Goal: Task Accomplishment & Management: Complete application form

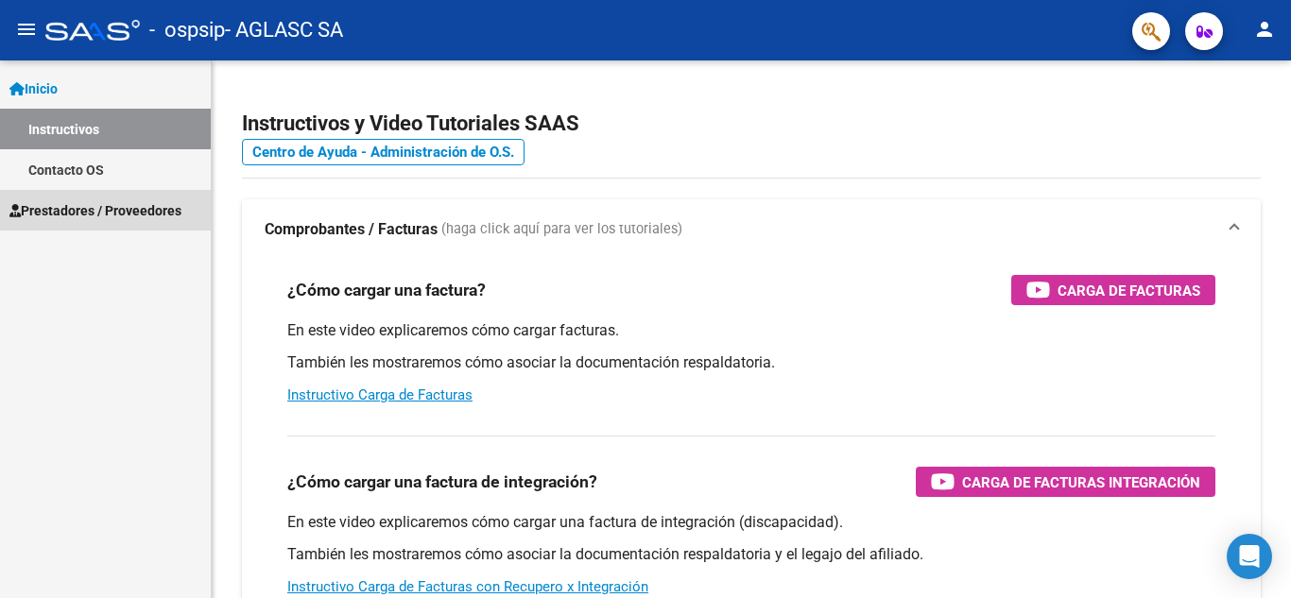
click at [139, 221] on link "Prestadores / Proveedores" at bounding box center [105, 210] width 211 height 41
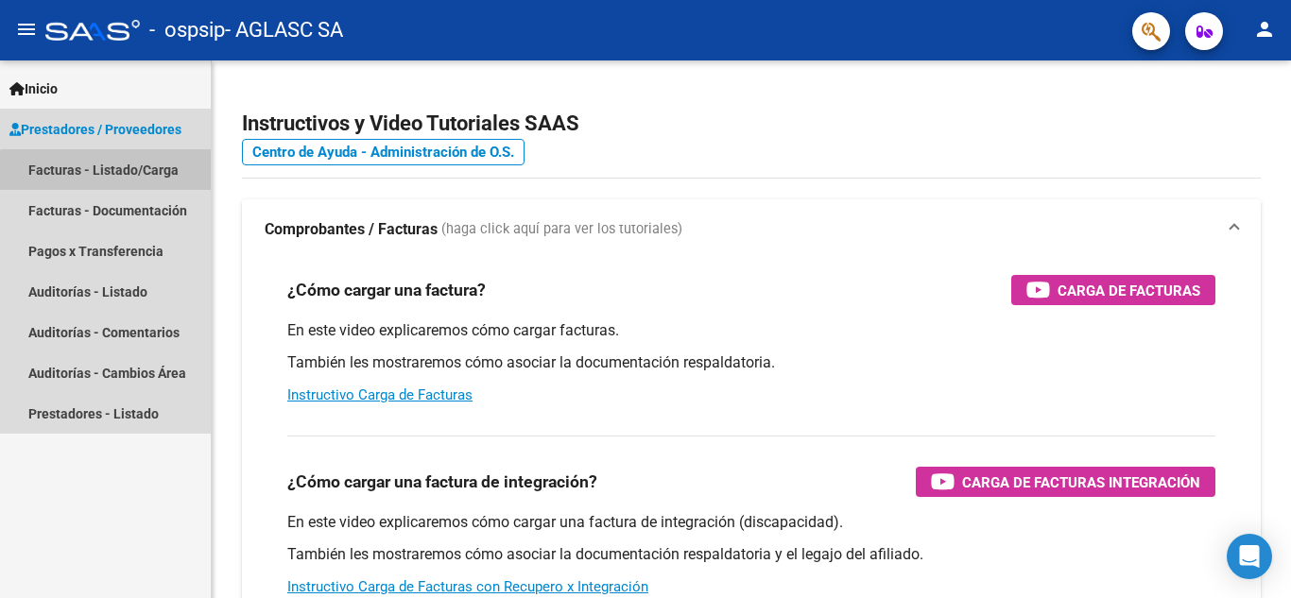
click at [156, 175] on link "Facturas - Listado/Carga" at bounding box center [105, 169] width 211 height 41
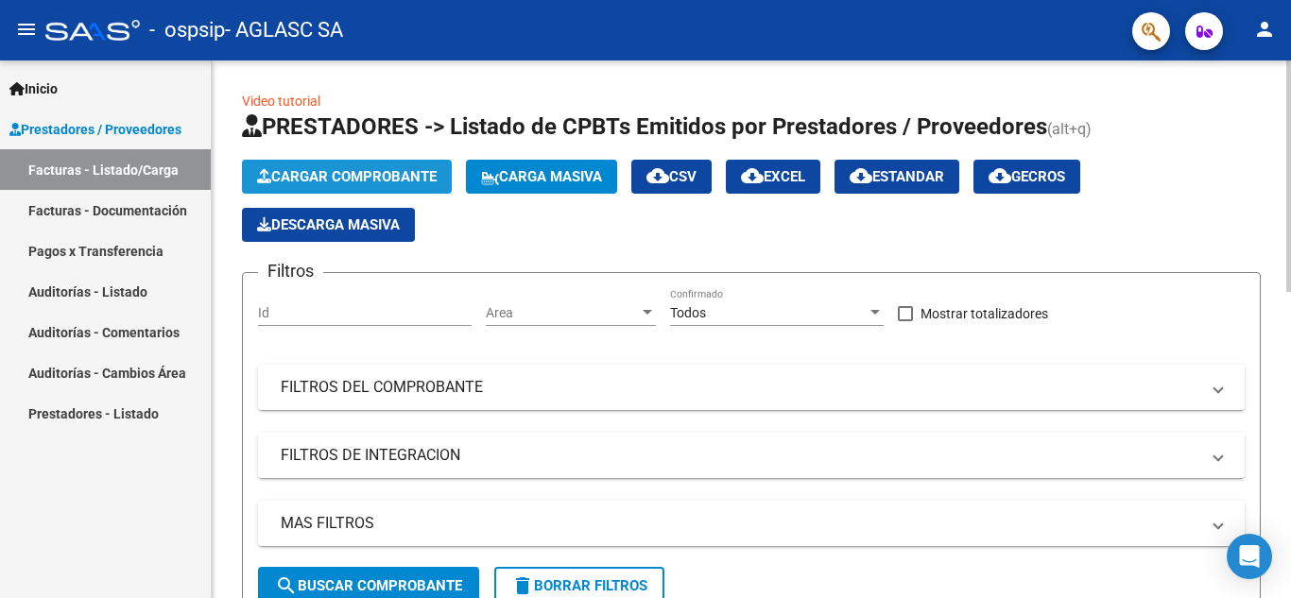
click at [403, 180] on span "Cargar Comprobante" at bounding box center [347, 176] width 180 height 17
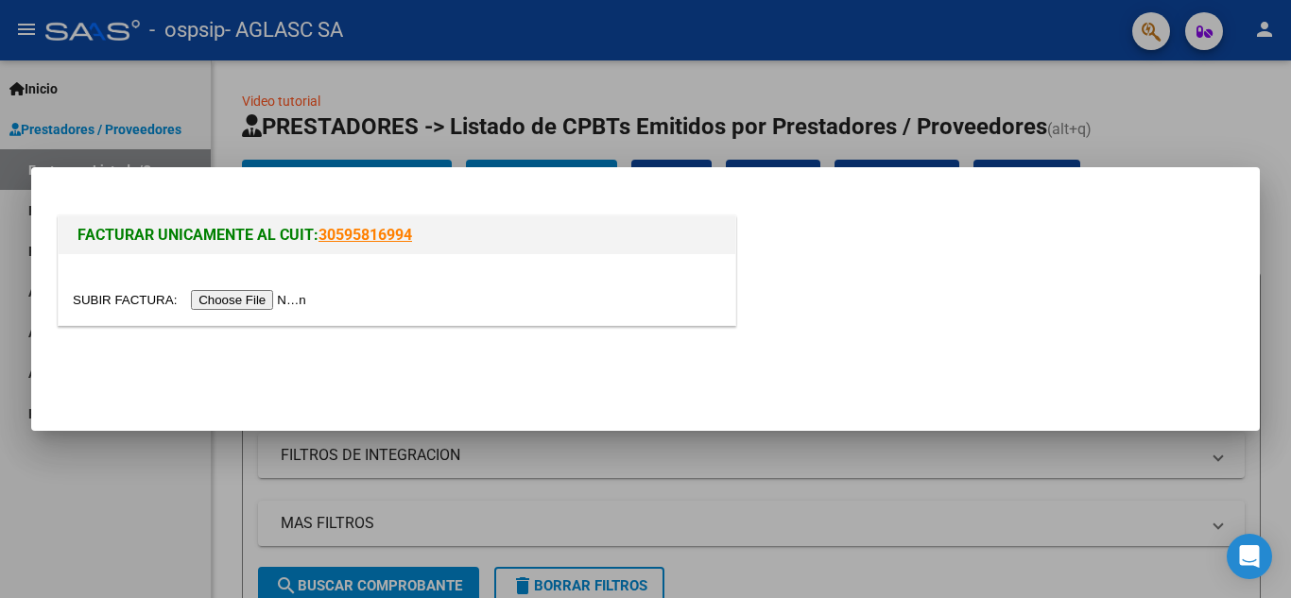
click at [291, 302] on input "file" at bounding box center [192, 300] width 239 height 20
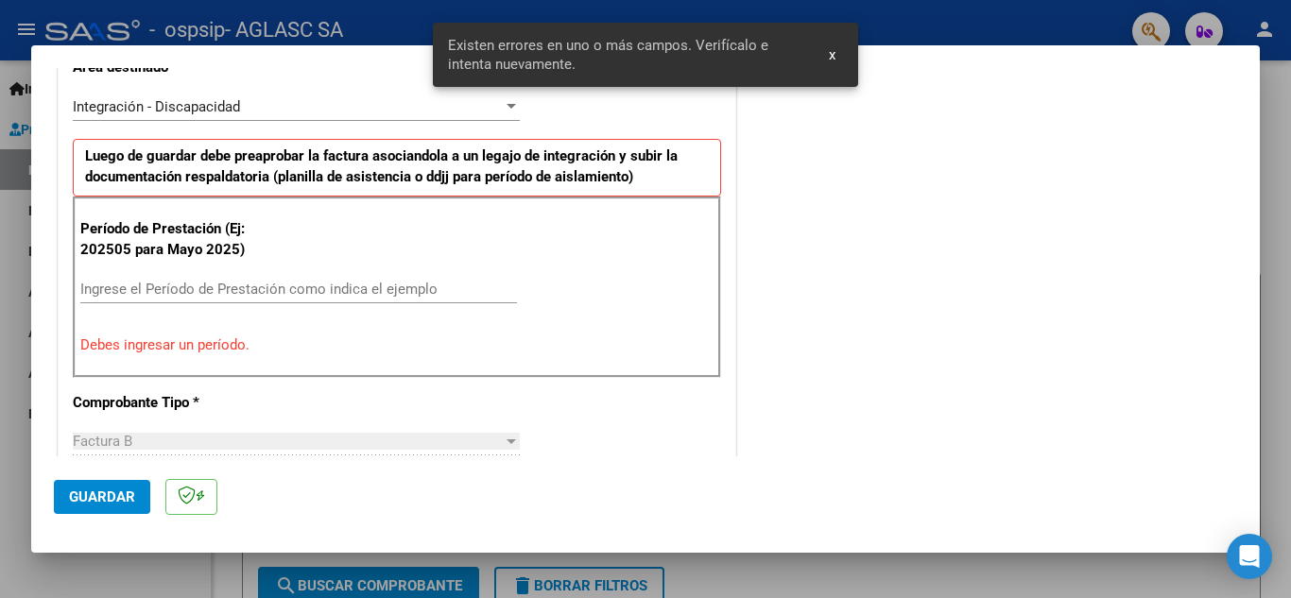
scroll to position [457, 0]
click at [297, 290] on input "Ingrese el Período de Prestación como indica el ejemplo" at bounding box center [298, 288] width 436 height 17
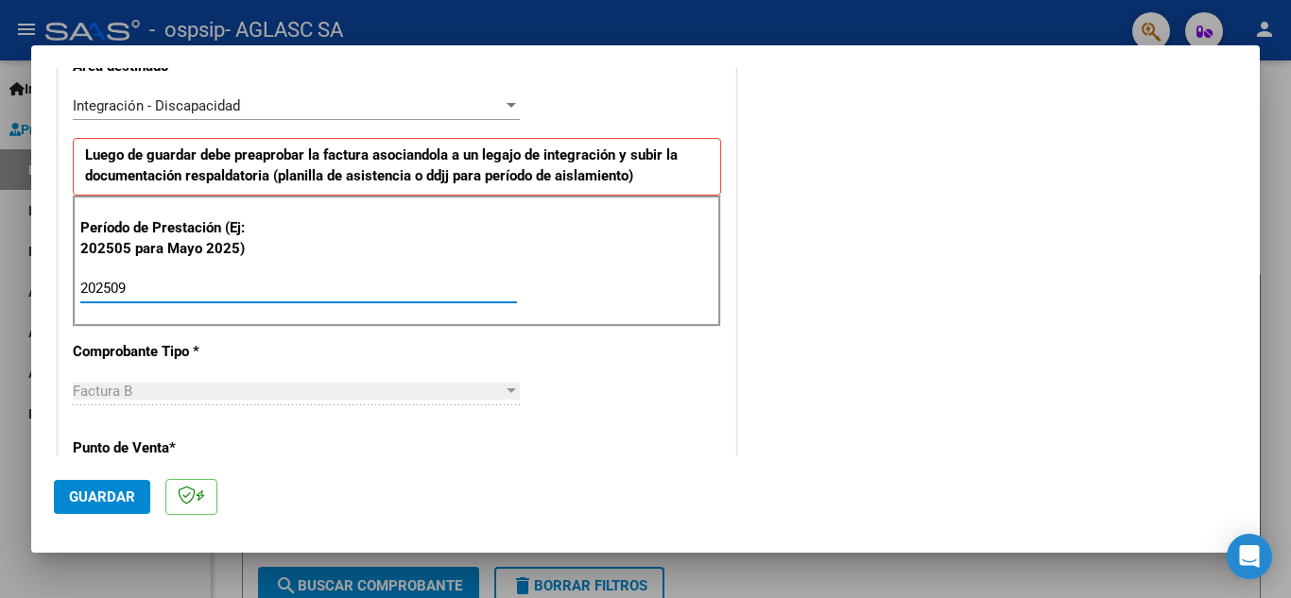
type input "202509"
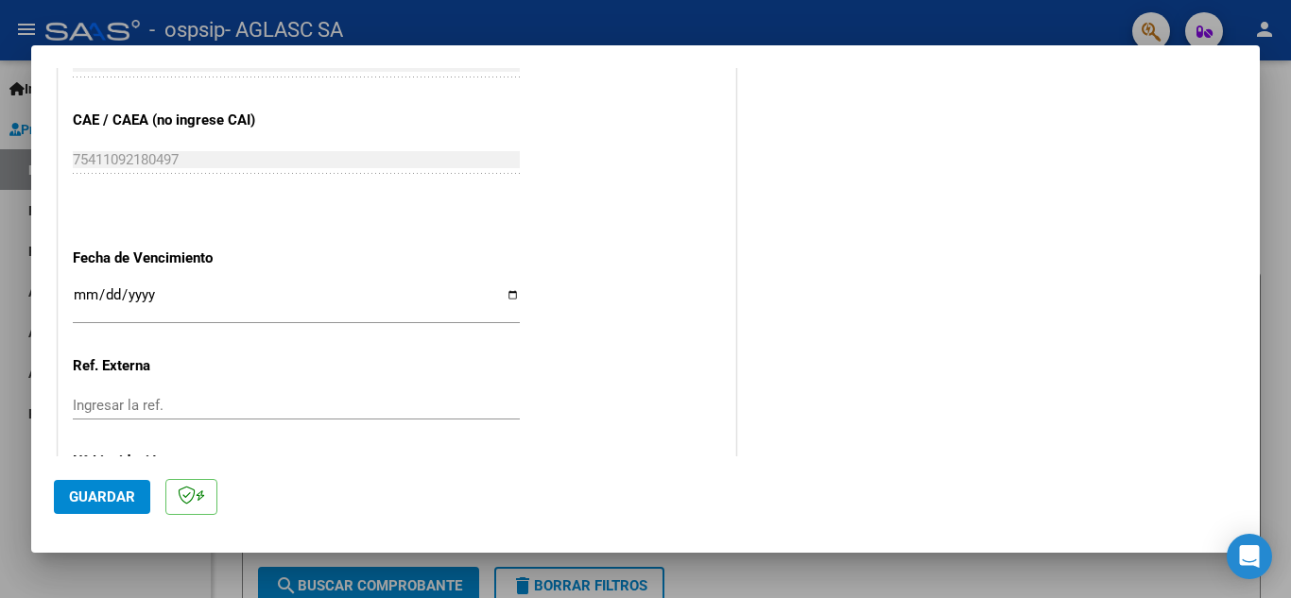
scroll to position [1180, 0]
click at [512, 294] on input "Ingresar la fecha" at bounding box center [296, 301] width 447 height 30
type input "[DATE]"
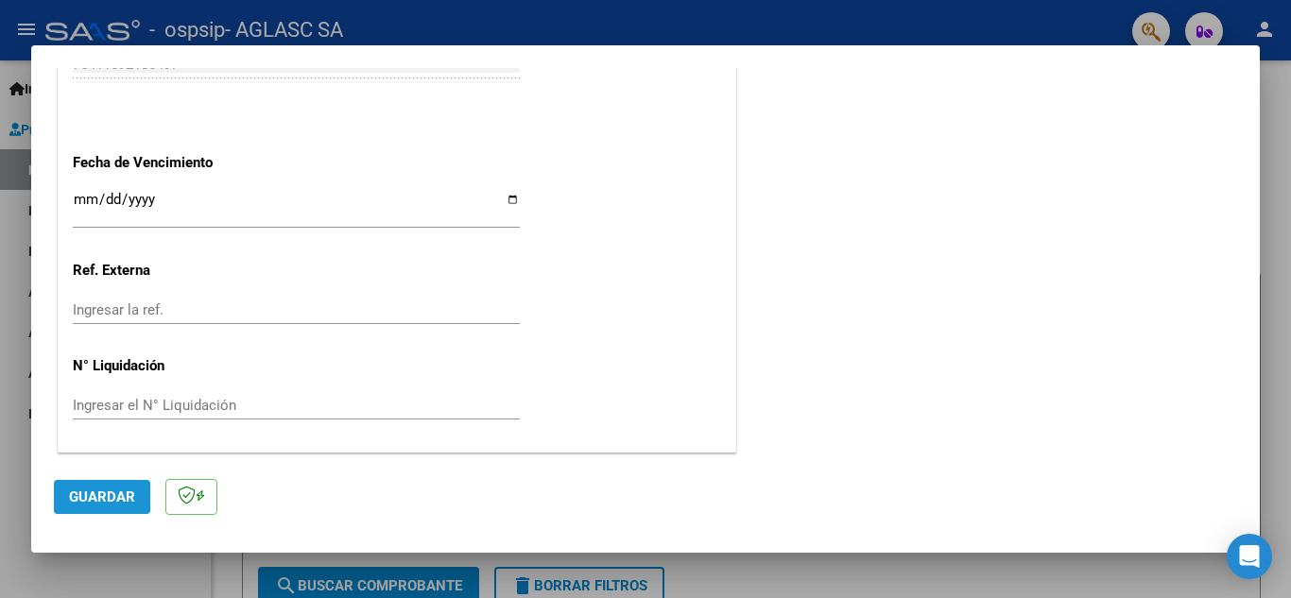
click at [78, 498] on span "Guardar" at bounding box center [102, 496] width 66 height 17
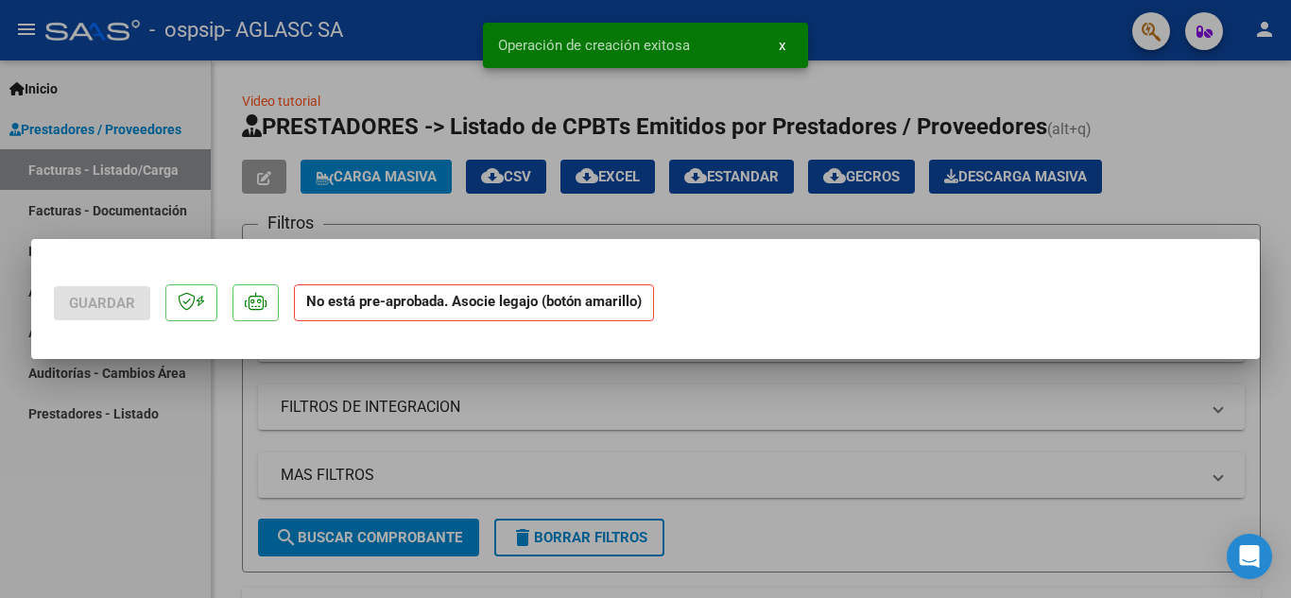
scroll to position [0, 0]
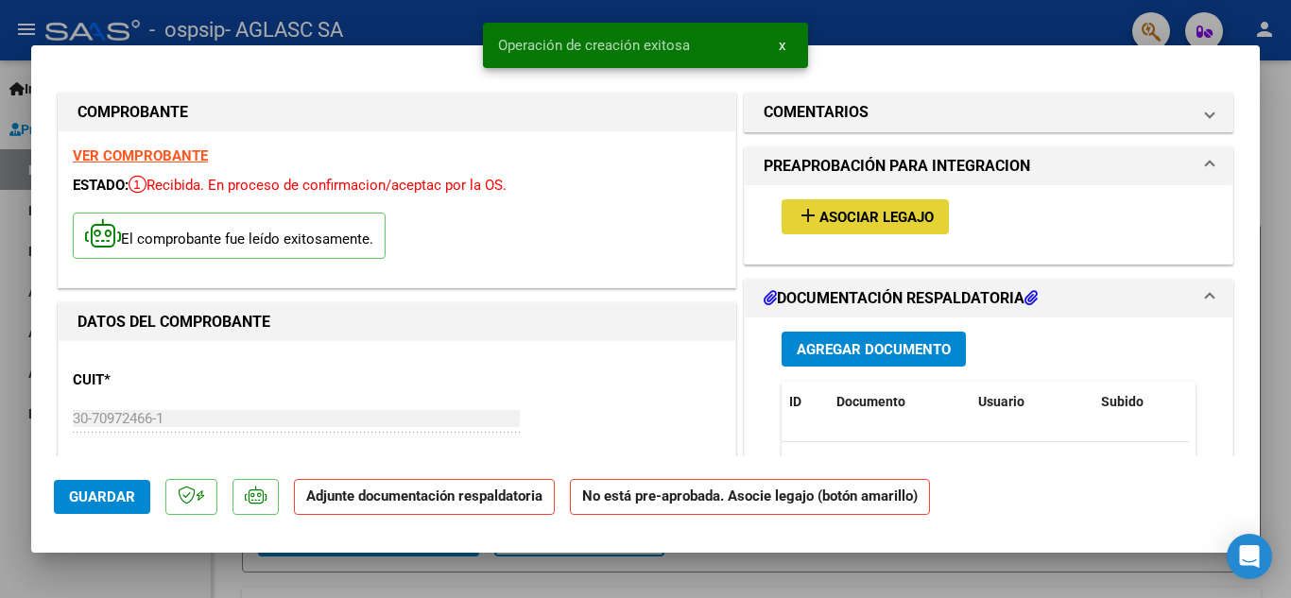
click at [881, 219] on span "Asociar Legajo" at bounding box center [876, 217] width 114 height 17
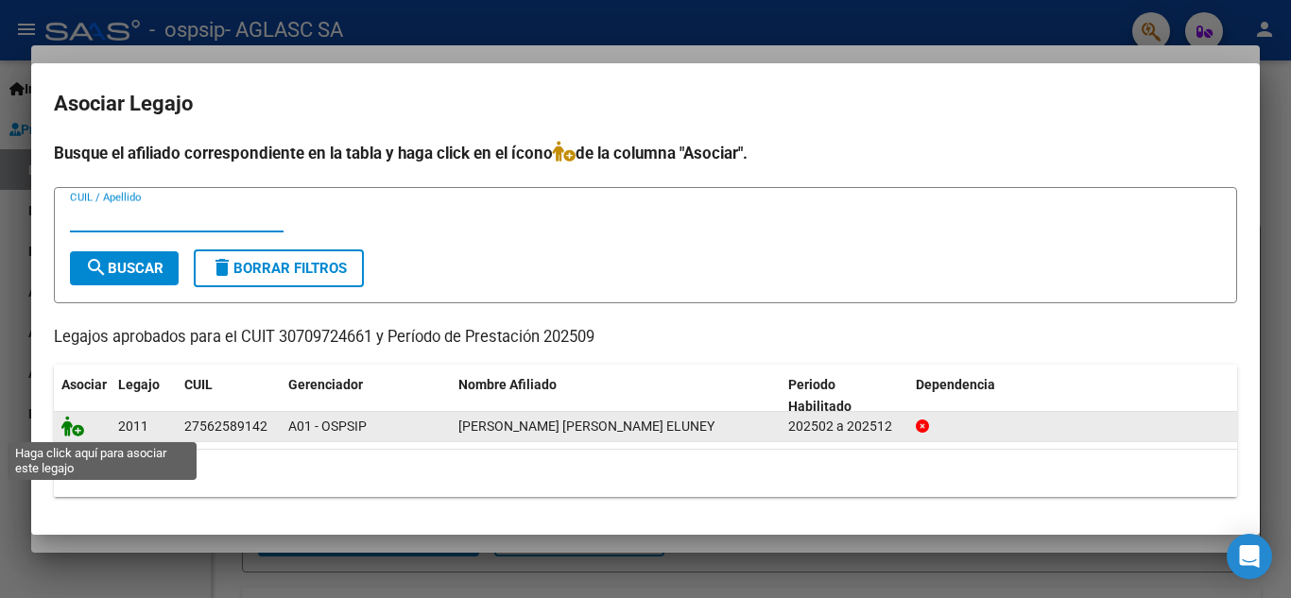
click at [81, 422] on icon at bounding box center [72, 426] width 23 height 21
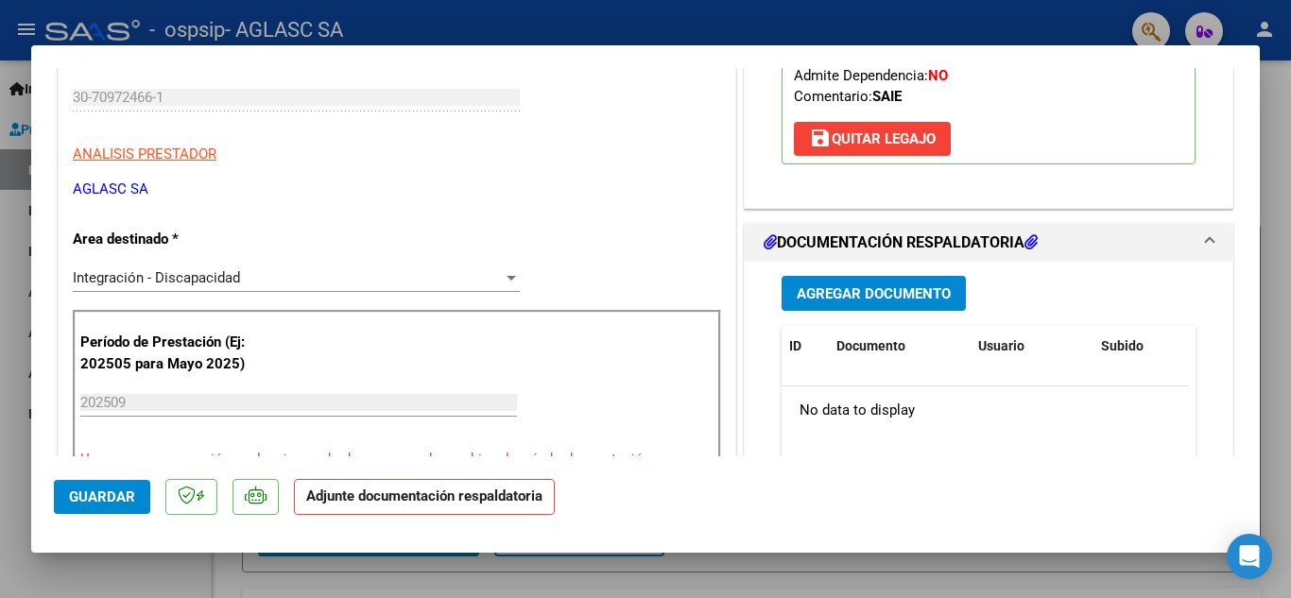
scroll to position [322, 0]
click at [865, 284] on span "Agregar Documento" at bounding box center [873, 292] width 154 height 17
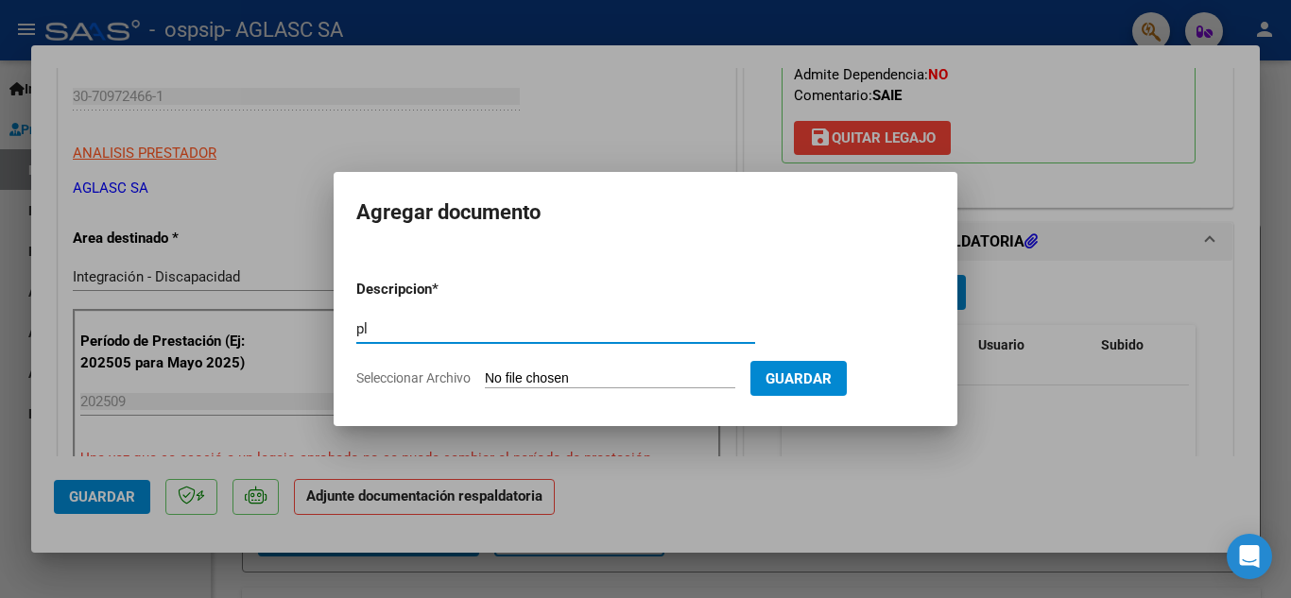
type input "p"
type input "Planilla de asistencia"
click at [420, 376] on span "Seleccionar Archivo" at bounding box center [413, 377] width 114 height 15
click at [485, 376] on input "Seleccionar Archivo" at bounding box center [610, 379] width 250 height 18
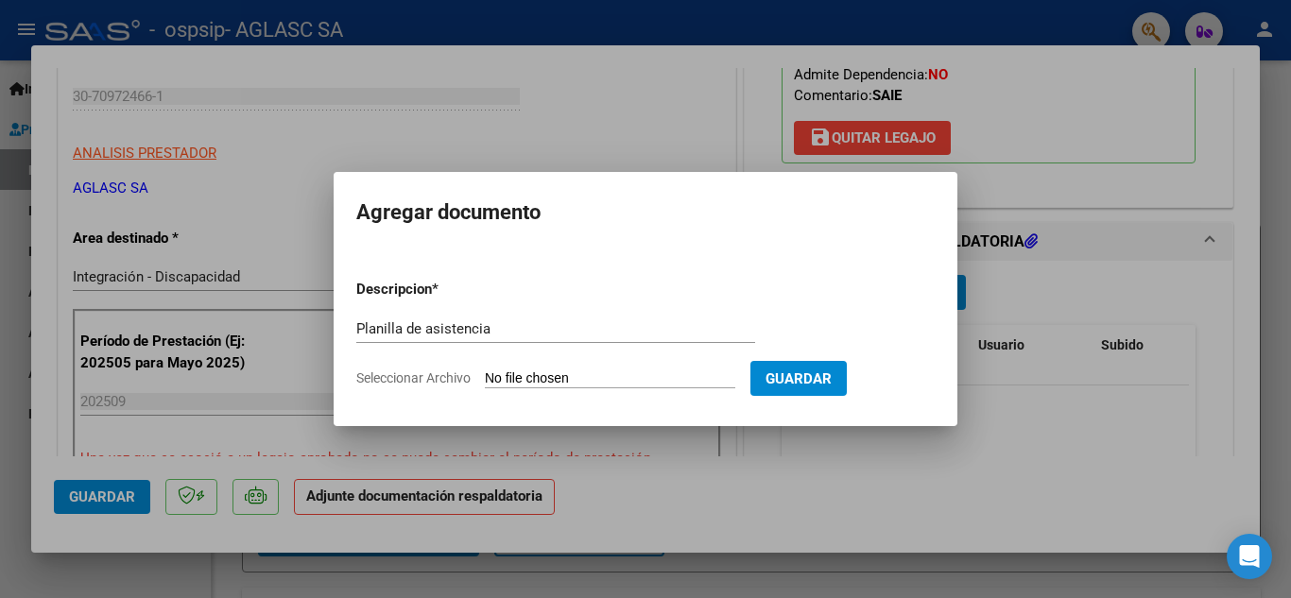
type input "C:\fakepath\[PERSON_NAME] IE SEPTIEMBRE 2025.pdf"
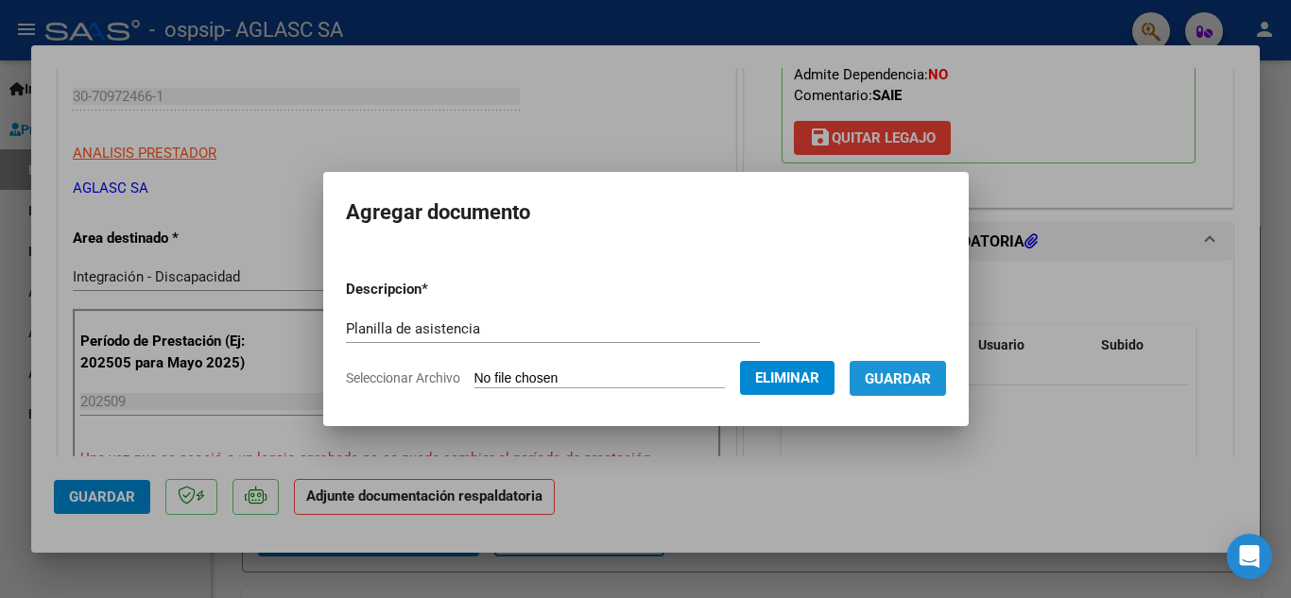
click at [905, 373] on span "Guardar" at bounding box center [897, 378] width 66 height 17
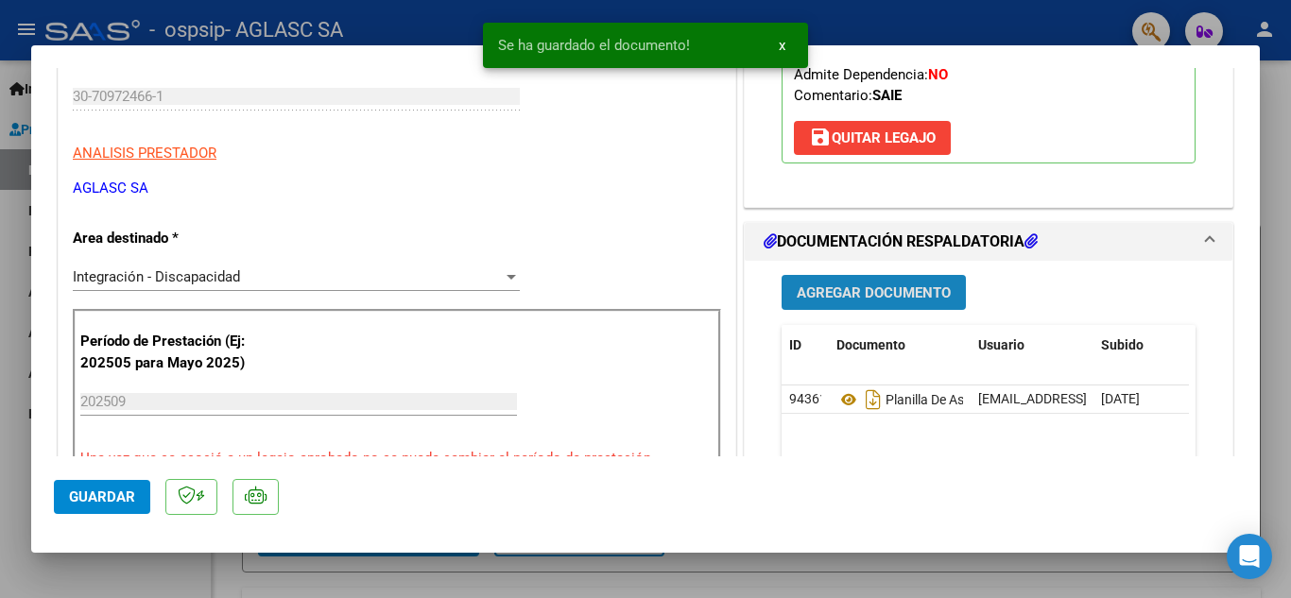
click at [881, 284] on span "Agregar Documento" at bounding box center [873, 292] width 154 height 17
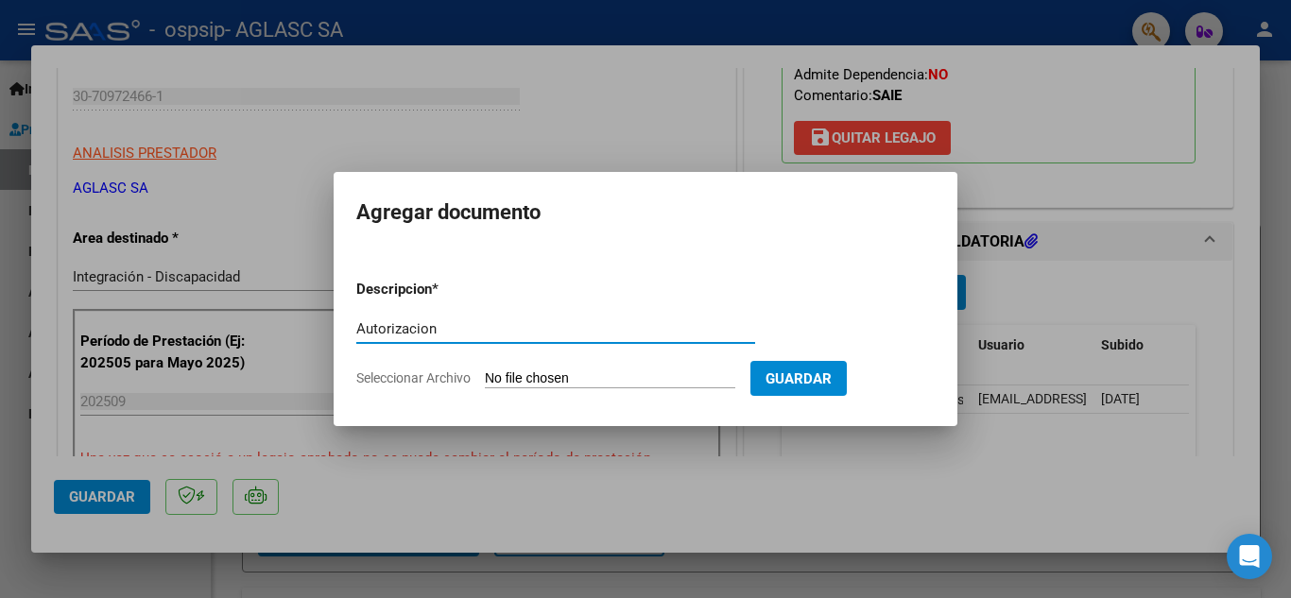
type input "Autorizacion"
click at [453, 372] on span "Seleccionar Archivo" at bounding box center [413, 377] width 114 height 15
click at [485, 372] on input "Seleccionar Archivo" at bounding box center [610, 379] width 250 height 18
type input "C:\fakepath\AUTORIZACION [PERSON_NAME] FEB-DIC 2025.pdf"
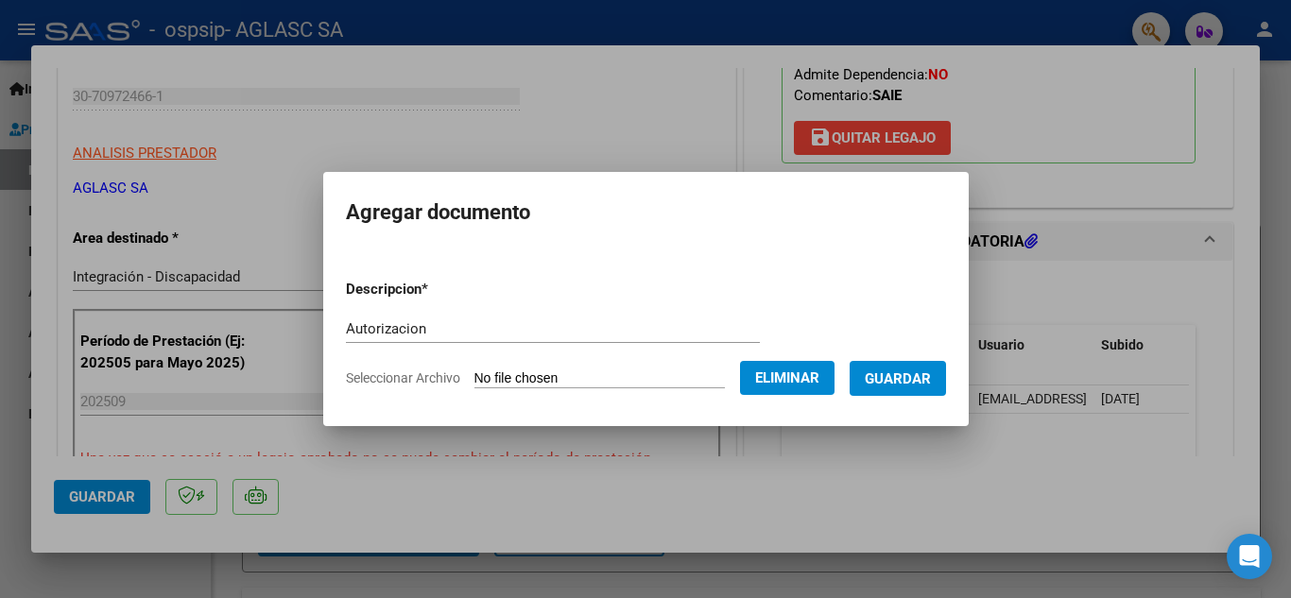
click at [911, 379] on span "Guardar" at bounding box center [897, 378] width 66 height 17
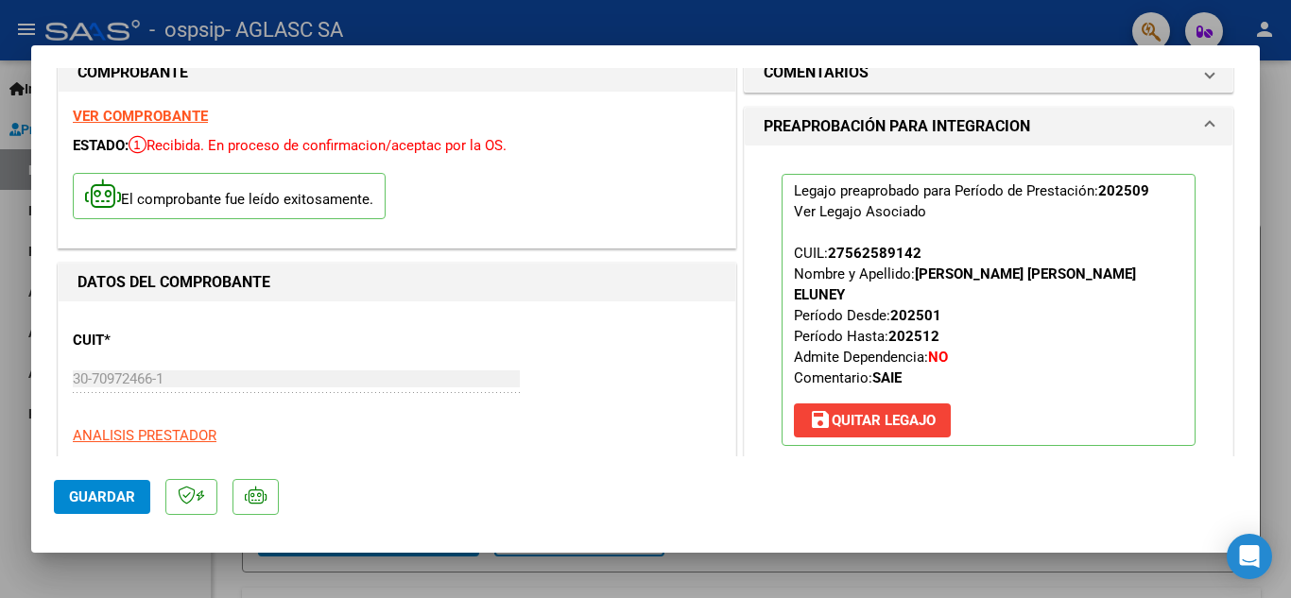
scroll to position [39, 0]
click at [121, 495] on span "Guardar" at bounding box center [102, 496] width 66 height 17
click at [263, 566] on div at bounding box center [645, 299] width 1291 height 598
type input "$ 0,00"
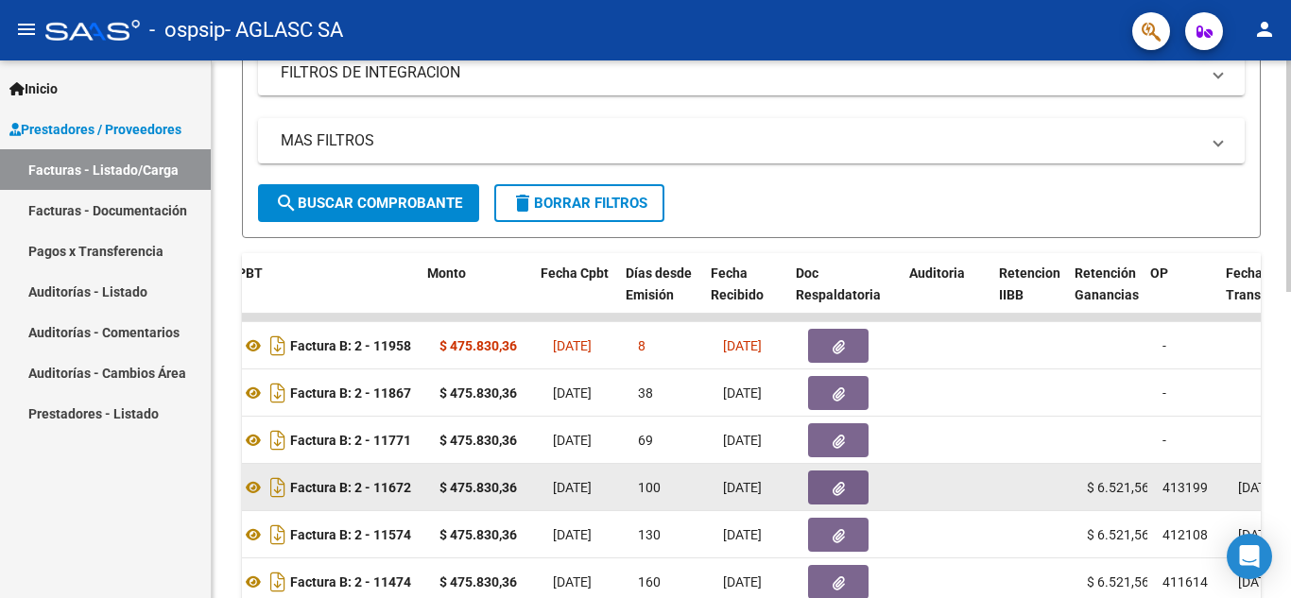
scroll to position [0, 689]
